Goal: Check status

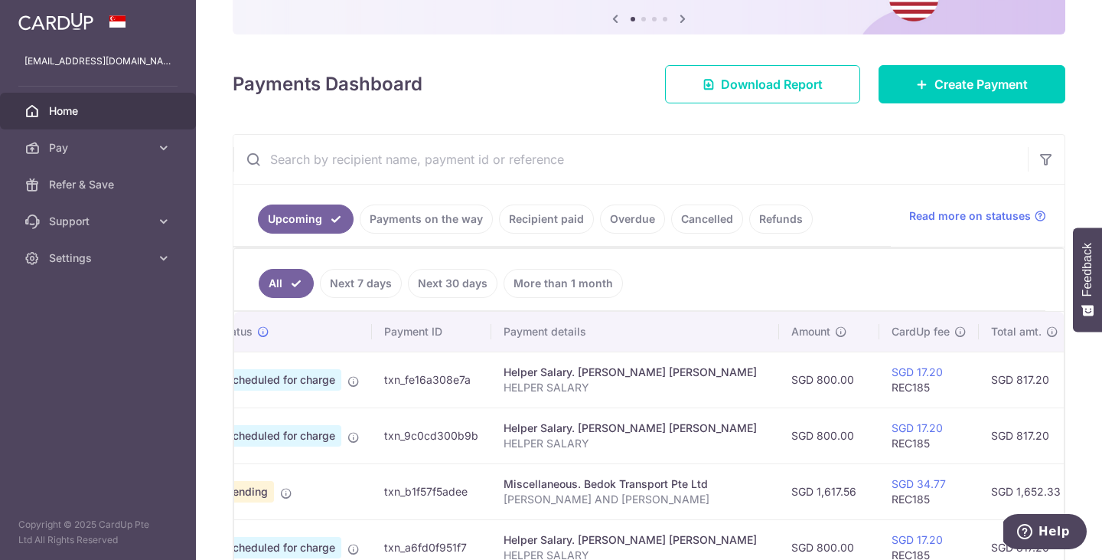
scroll to position [0, 18]
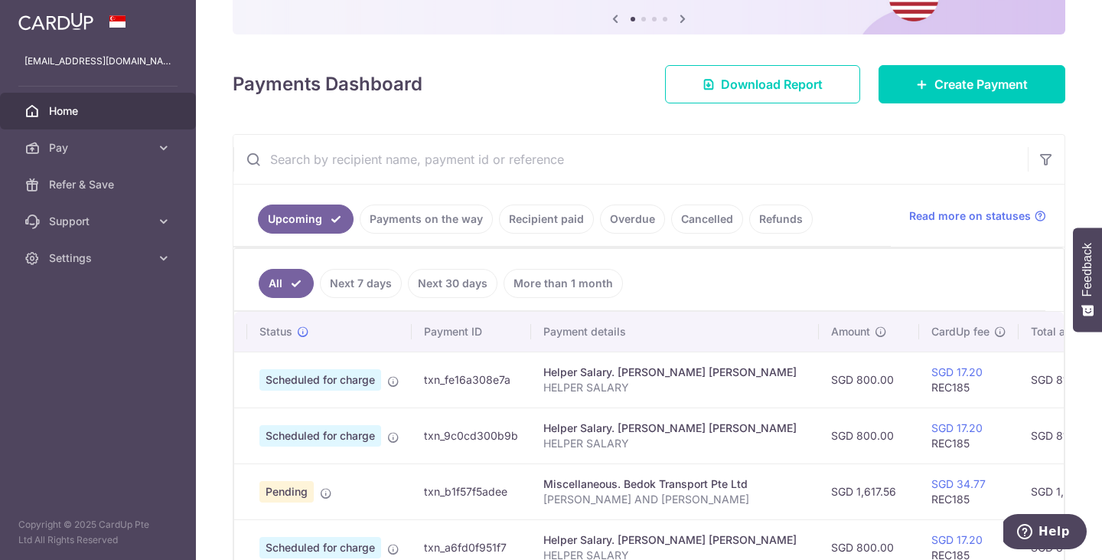
click at [419, 225] on link "Payments on the way" at bounding box center [426, 218] width 133 height 29
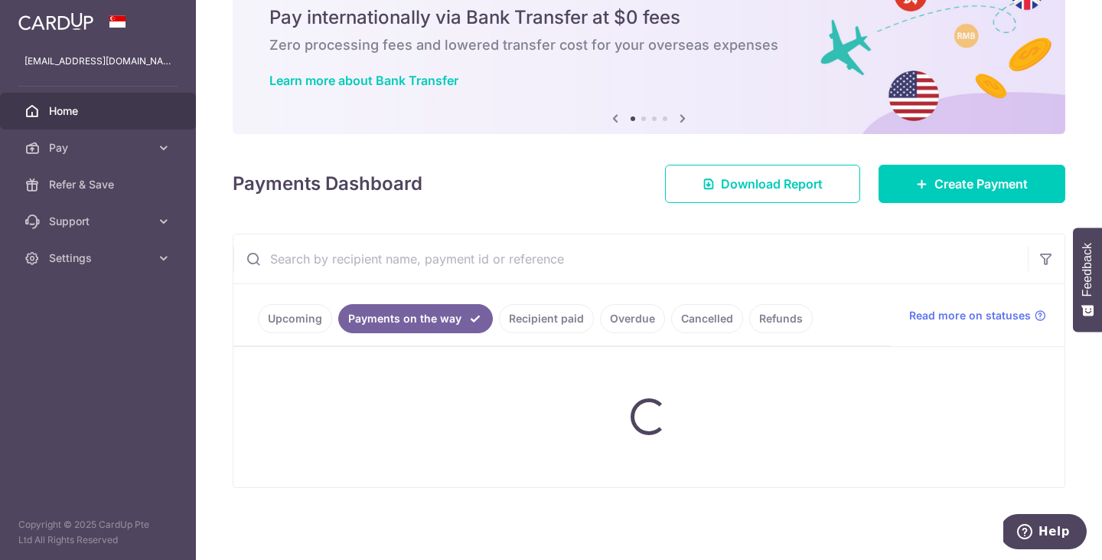
scroll to position [123, 0]
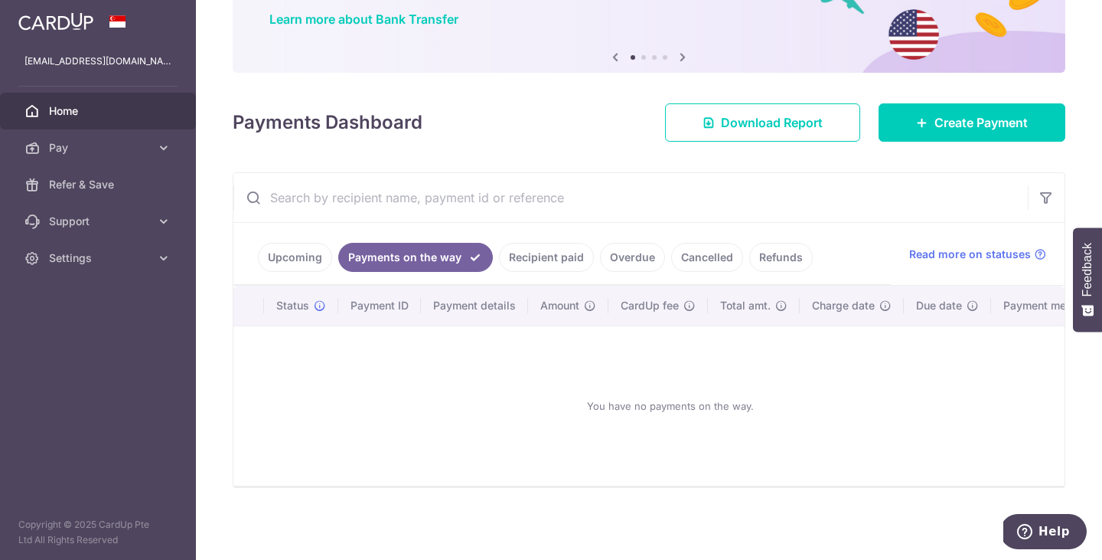
click at [529, 260] on link "Recipient paid" at bounding box center [546, 257] width 95 height 29
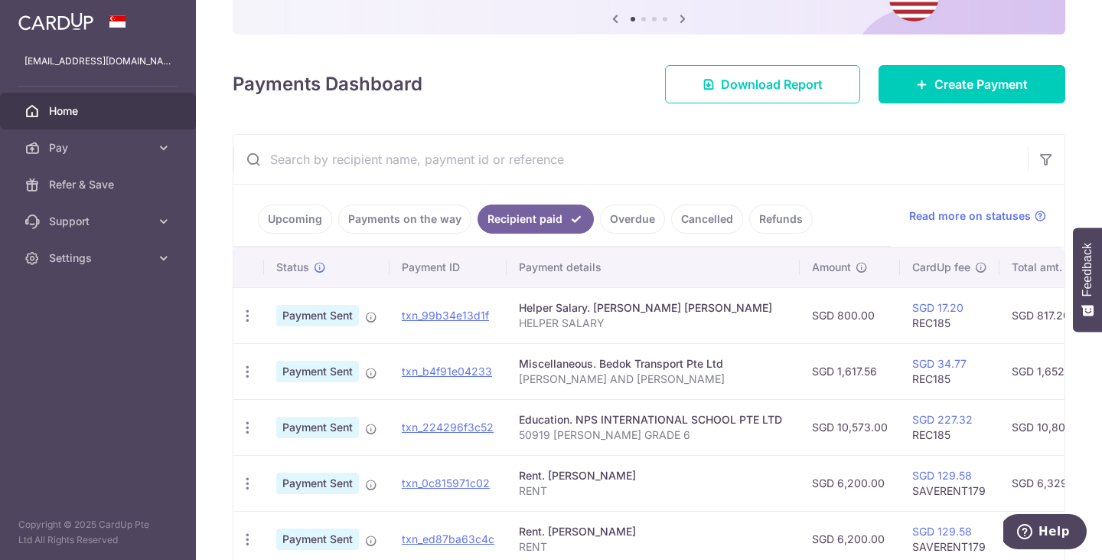
scroll to position [0, 0]
